Goal: Task Accomplishment & Management: Use online tool/utility

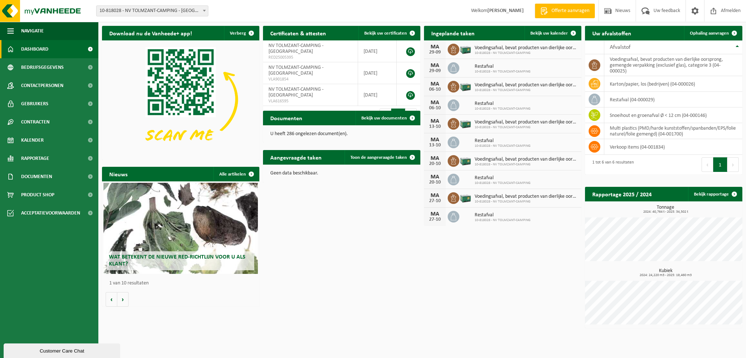
click at [41, 140] on span "Kalender" at bounding box center [32, 140] width 23 height 18
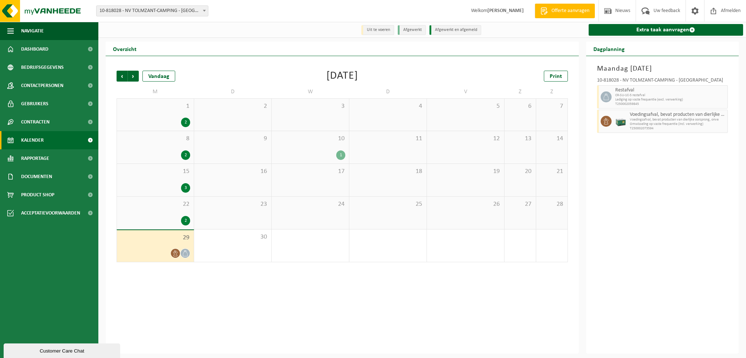
click at [338, 155] on div "1" at bounding box center [340, 155] width 9 height 9
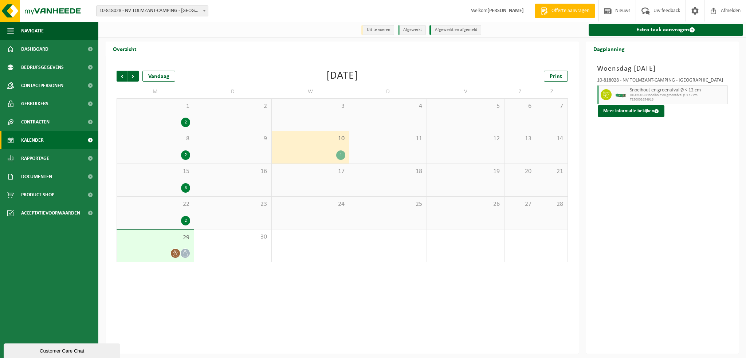
click at [242, 245] on div "30" at bounding box center [232, 246] width 77 height 32
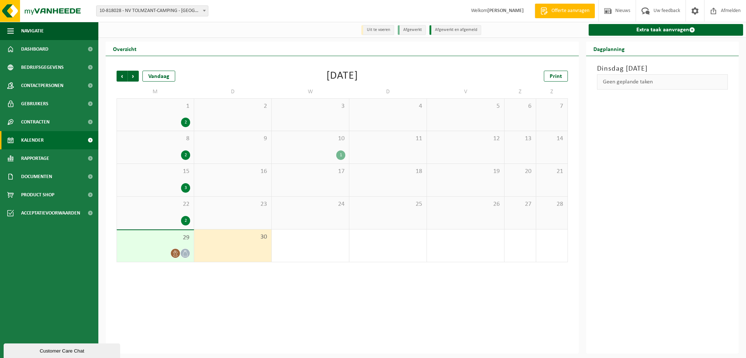
click at [642, 31] on link "Extra taak aanvragen" at bounding box center [666, 30] width 155 height 12
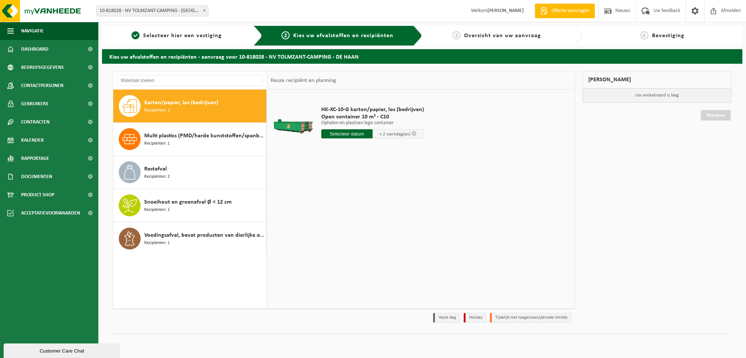
click at [171, 135] on span "Multi plastics (PMD/harde kunststoffen/spanbanden/EPS/folie naturel/folie gemen…" at bounding box center [204, 136] width 120 height 9
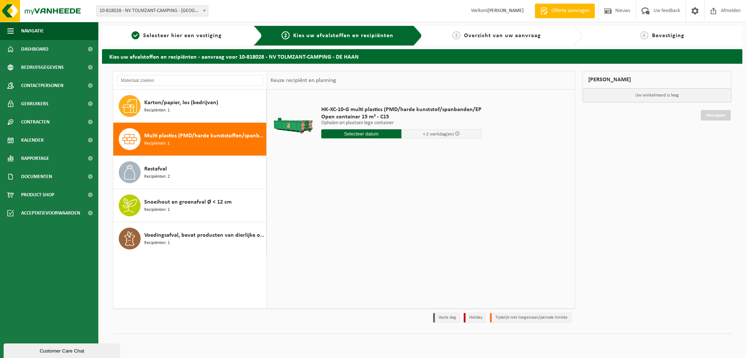
click at [367, 132] on input "text" at bounding box center [361, 133] width 80 height 9
click at [340, 225] on div "30" at bounding box center [341, 222] width 13 height 12
type input "Van 2025-09-30"
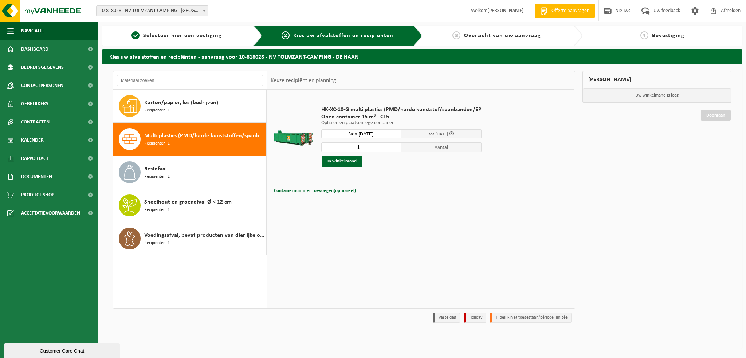
click at [346, 163] on button "In winkelmand" at bounding box center [342, 162] width 40 height 12
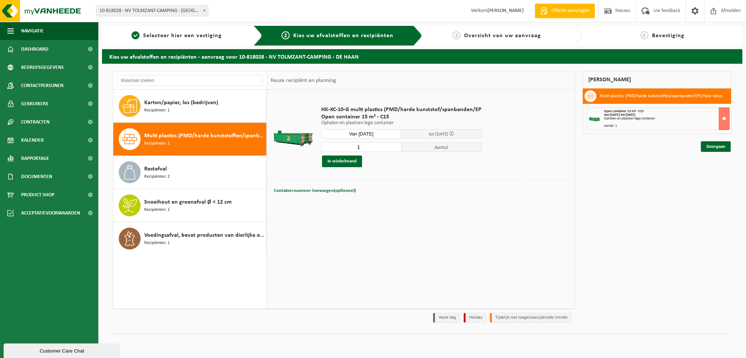
click at [711, 146] on link "Doorgaan" at bounding box center [716, 146] width 30 height 11
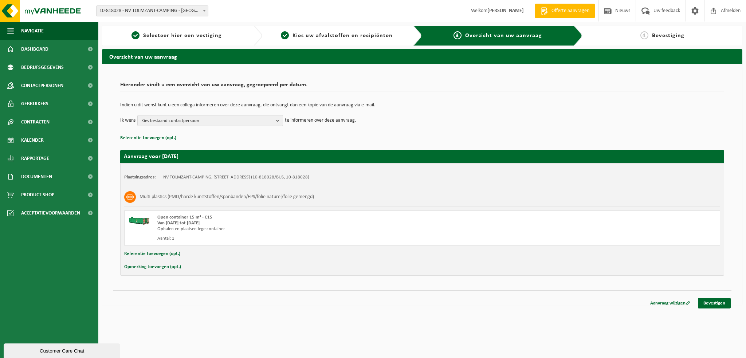
click at [718, 304] on link "Bevestigen" at bounding box center [714, 303] width 33 height 11
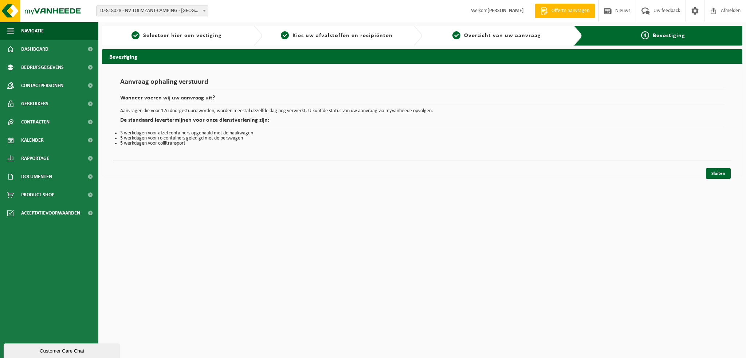
click at [715, 173] on link "Sluiten" at bounding box center [718, 173] width 25 height 11
